Goal: Task Accomplishment & Management: Manage account settings

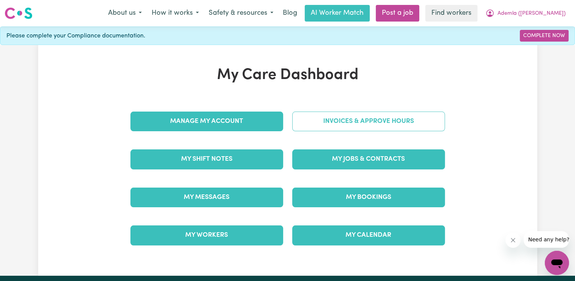
click at [349, 119] on link "Invoices & Approve Hours" at bounding box center [368, 121] width 153 height 20
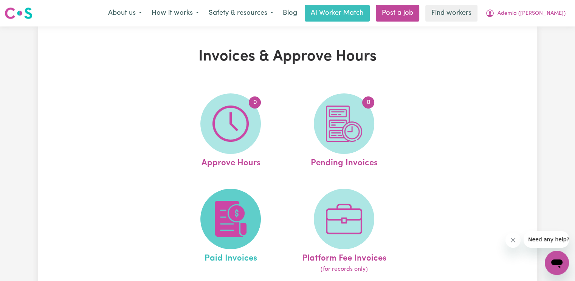
click at [222, 226] on img at bounding box center [230, 219] width 36 height 36
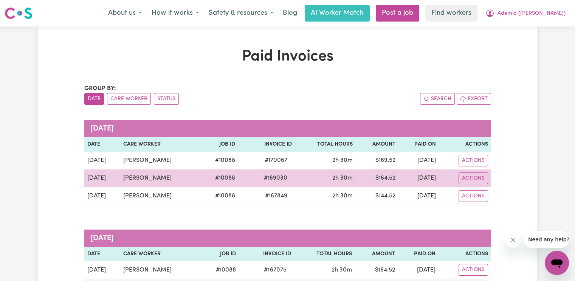
click at [261, 179] on span "# 169030" at bounding box center [275, 177] width 32 height 9
click at [262, 179] on span "# 169030" at bounding box center [275, 177] width 32 height 9
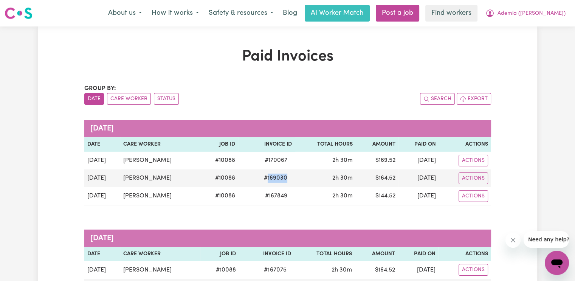
copy span "169030"
click at [549, 11] on span "Ademla ([PERSON_NAME])" at bounding box center [531, 13] width 68 height 8
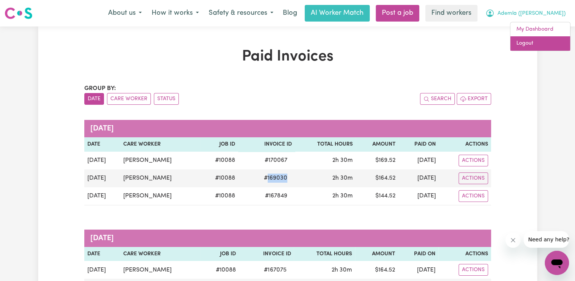
click at [534, 40] on link "Logout" at bounding box center [540, 43] width 60 height 14
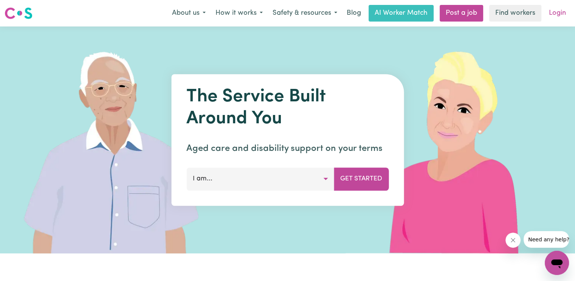
click at [556, 13] on link "Login" at bounding box center [557, 13] width 26 height 17
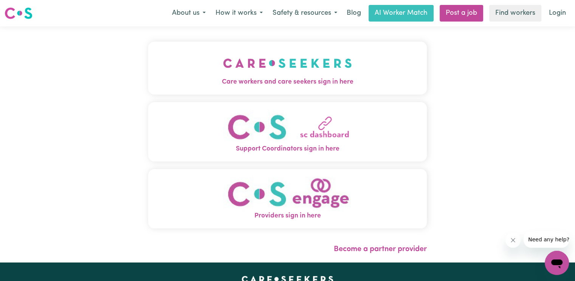
drag, startPoint x: 240, startPoint y: 66, endPoint x: 224, endPoint y: 84, distance: 24.3
click at [240, 67] on img "Care workers and care seekers sign in here" at bounding box center [287, 63] width 129 height 28
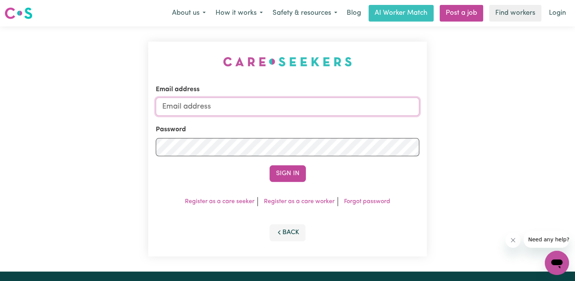
click at [204, 108] on input "Email address" at bounding box center [287, 106] width 263 height 18
paste input "[PERSON_NAME]"
type input "[EMAIL_ADDRESS][DOMAIN_NAME]"
click at [269, 165] on button "Sign In" at bounding box center [287, 173] width 36 height 17
